Goal: Information Seeking & Learning: Learn about a topic

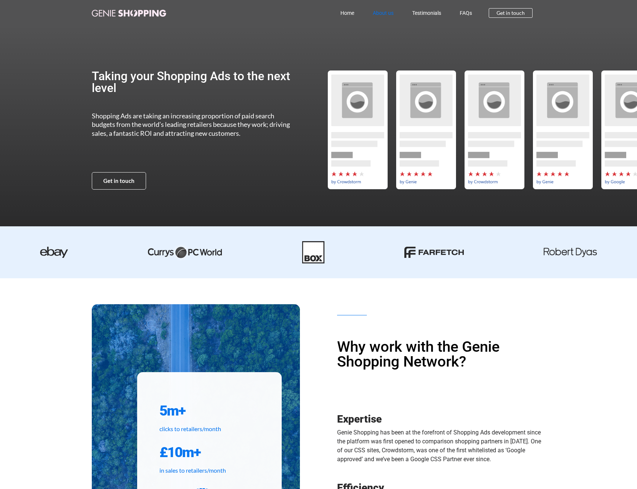
click at [378, 13] on link "About us" at bounding box center [382, 12] width 39 height 17
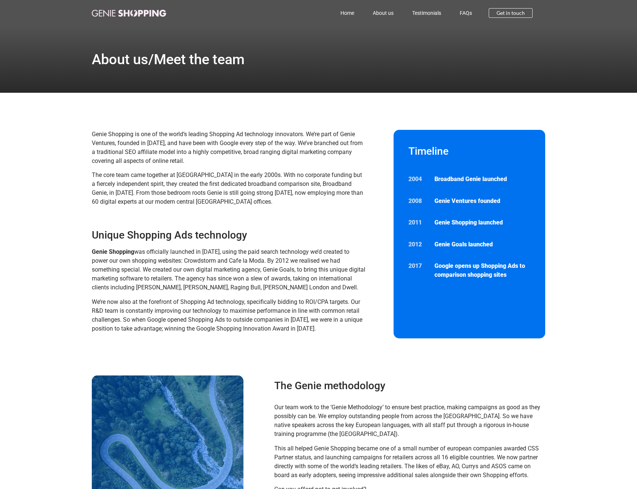
click at [128, 18] on div "Home About us Testimonials FAQs Home About us Testimonials FAQs Get in touch" at bounding box center [318, 13] width 453 height 26
click at [127, 13] on img at bounding box center [129, 13] width 74 height 7
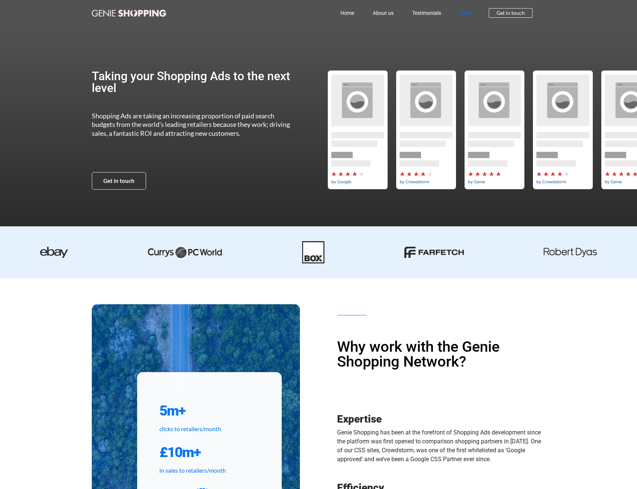
click at [462, 11] on link "FAQs" at bounding box center [465, 12] width 31 height 17
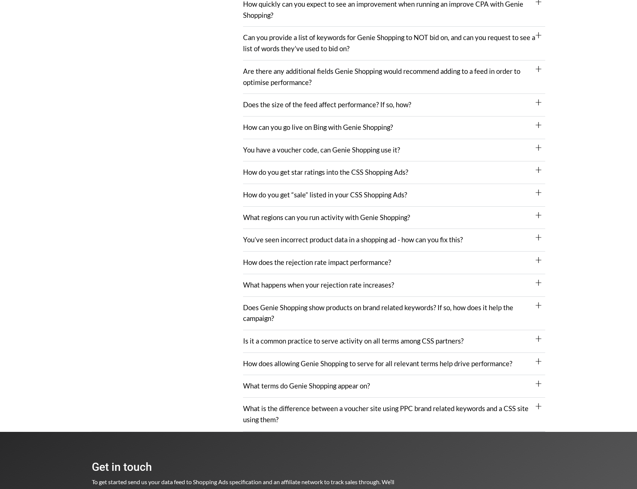
scroll to position [581, 0]
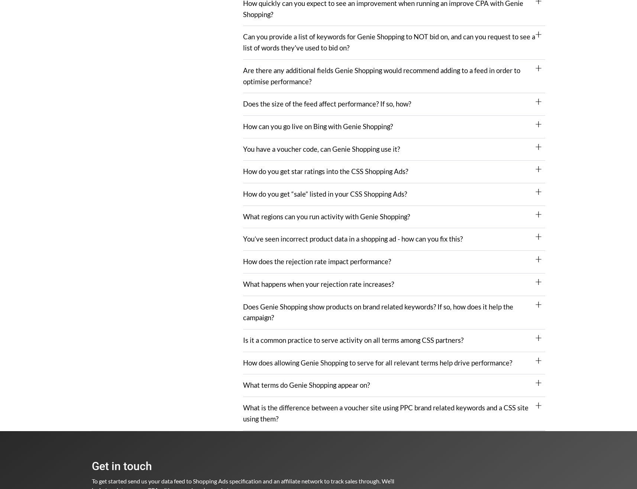
click at [385, 385] on div "What terms do Genie Shopping appear on?" at bounding box center [394, 386] width 302 height 23
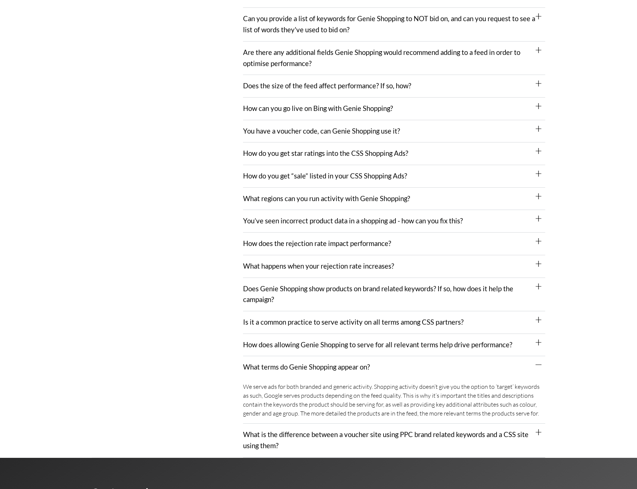
scroll to position [607, 0]
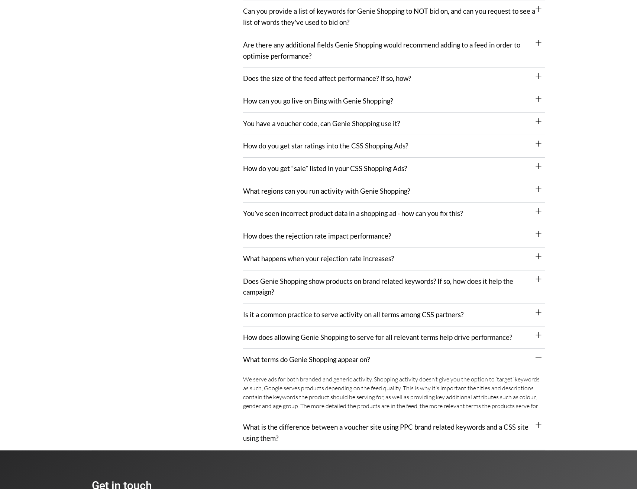
click at [376, 430] on link "What is the difference between a voucher site using PPC brand related keywords …" at bounding box center [385, 432] width 285 height 19
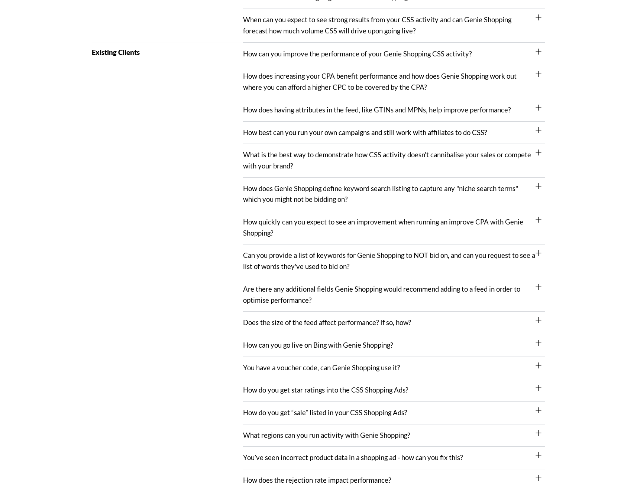
scroll to position [360, 0]
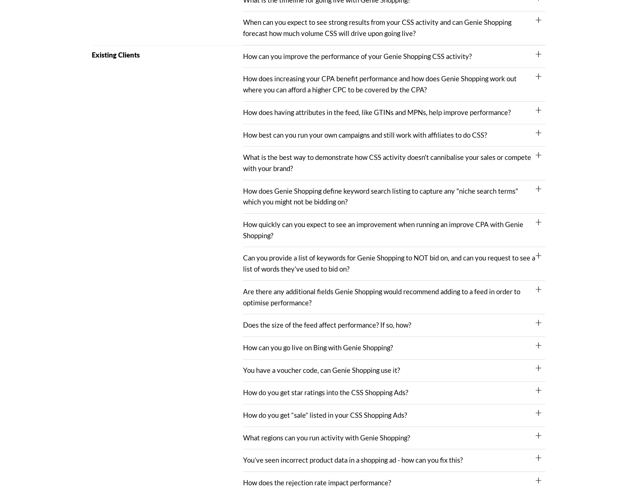
click at [481, 137] on link "How best can you run your own campaigns and still work with affiliates to do CS…" at bounding box center [365, 135] width 244 height 8
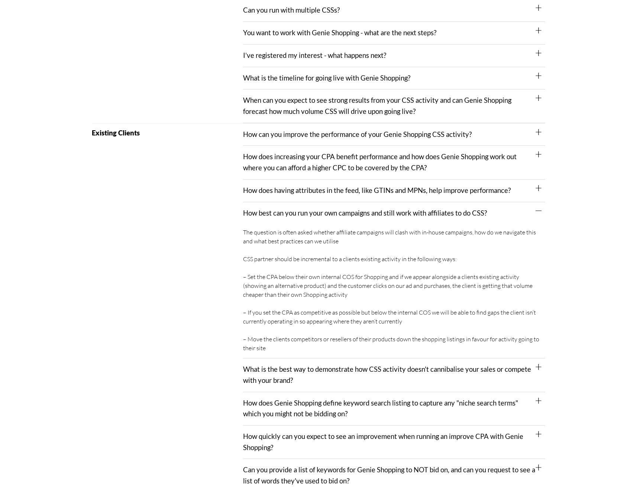
scroll to position [272, 0]
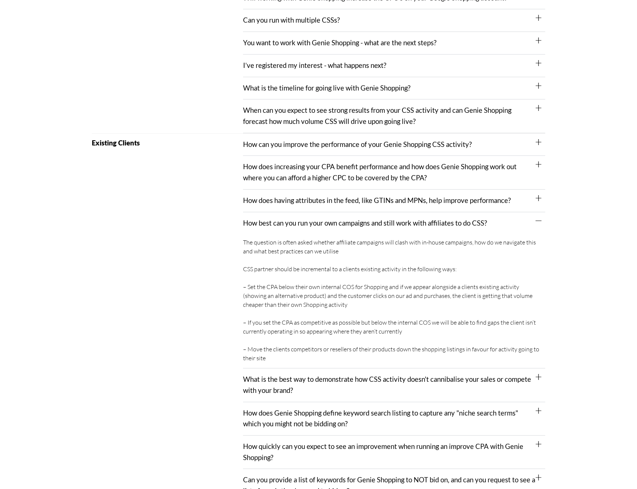
click at [456, 202] on link "How does having attributes in the feed, like GTINs and MPNs, help improve perfo…" at bounding box center [376, 200] width 267 height 8
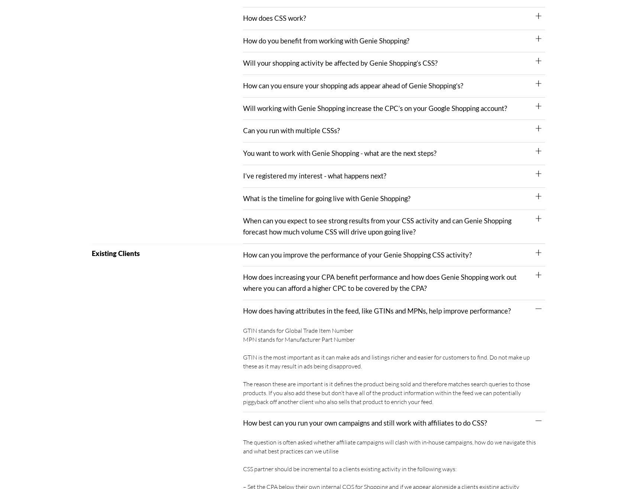
scroll to position [153, 0]
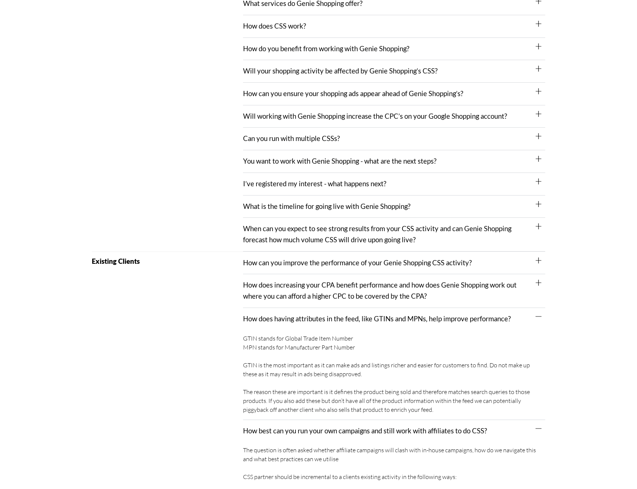
click at [422, 161] on link "You want to work with Genie Shopping - what are the next steps?" at bounding box center [339, 161] width 193 height 8
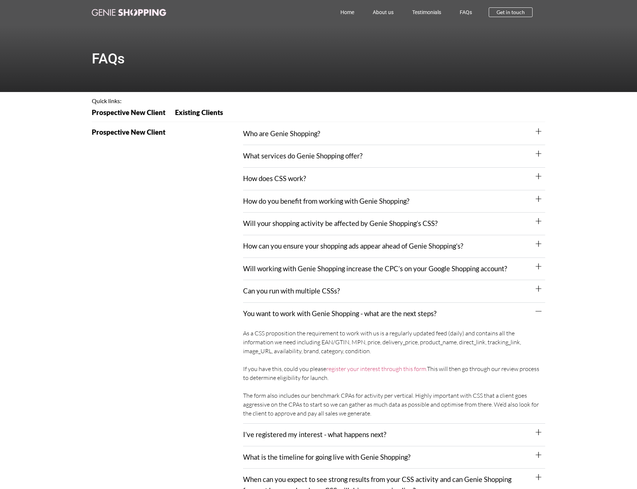
scroll to position [0, 0]
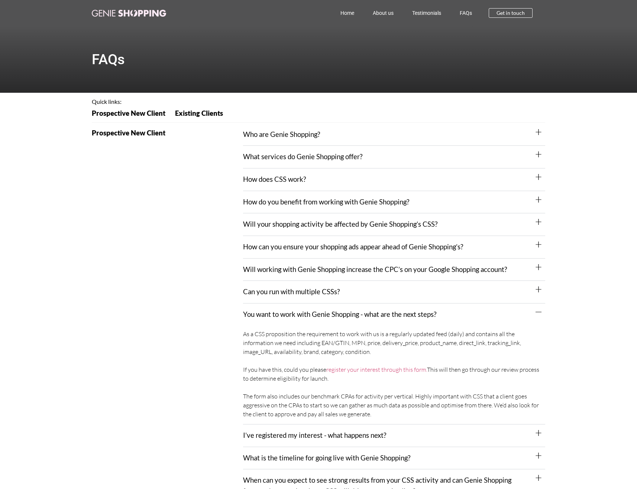
click at [297, 131] on link "Who are Genie Shopping?" at bounding box center [281, 134] width 77 height 8
